Goal: Task Accomplishment & Management: Manage account settings

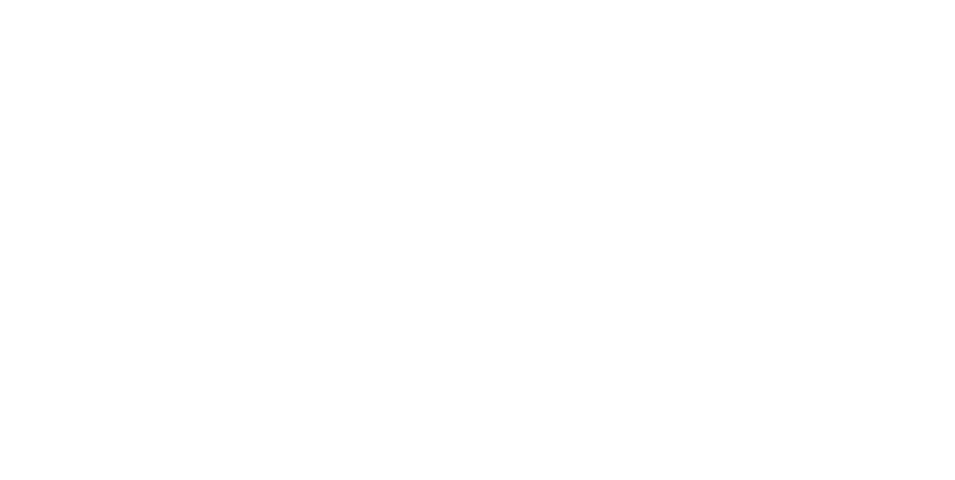
type input "**********"
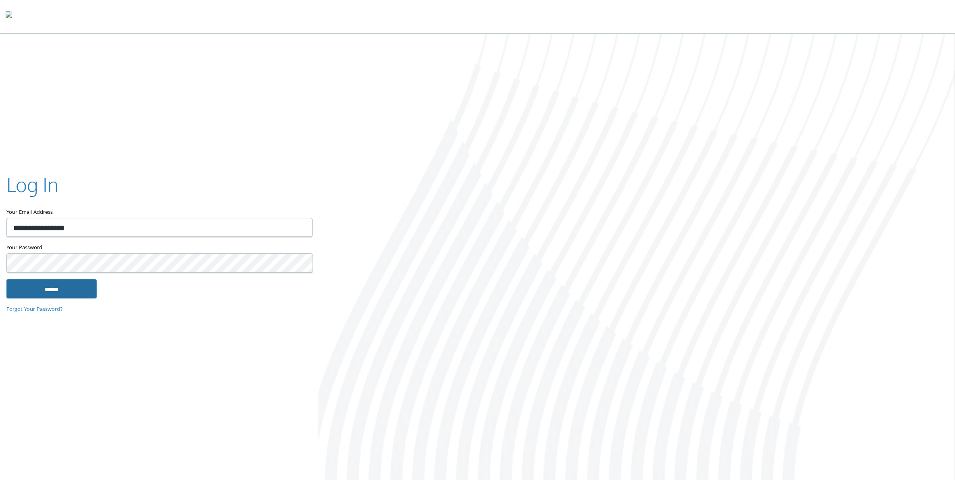
click at [89, 290] on input "******" at bounding box center [51, 288] width 90 height 19
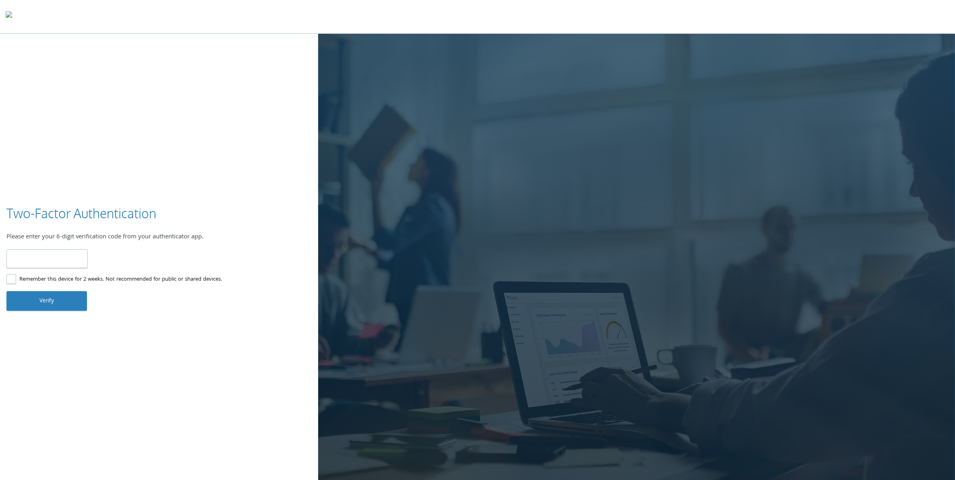
type input "******"
